Goal: Information Seeking & Learning: Learn about a topic

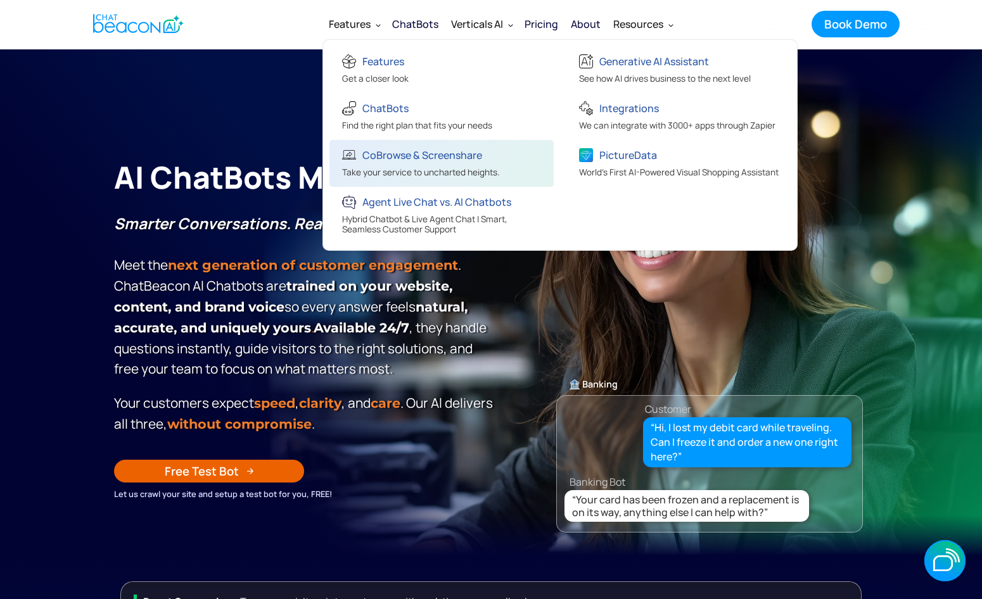
click at [376, 155] on div "CoBrowse & Screenshare" at bounding box center [422, 155] width 120 height 18
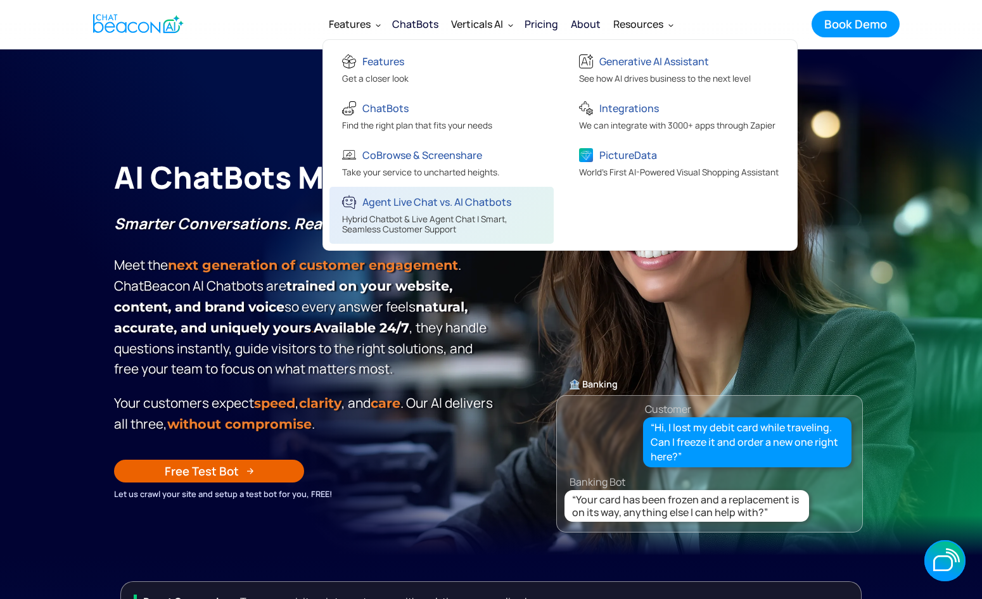
click at [420, 219] on div "Hybrid Chatbot & Live Agent Chat | Smart, Seamless Customer Support" at bounding box center [443, 225] width 202 height 23
